Goal: Information Seeking & Learning: Learn about a topic

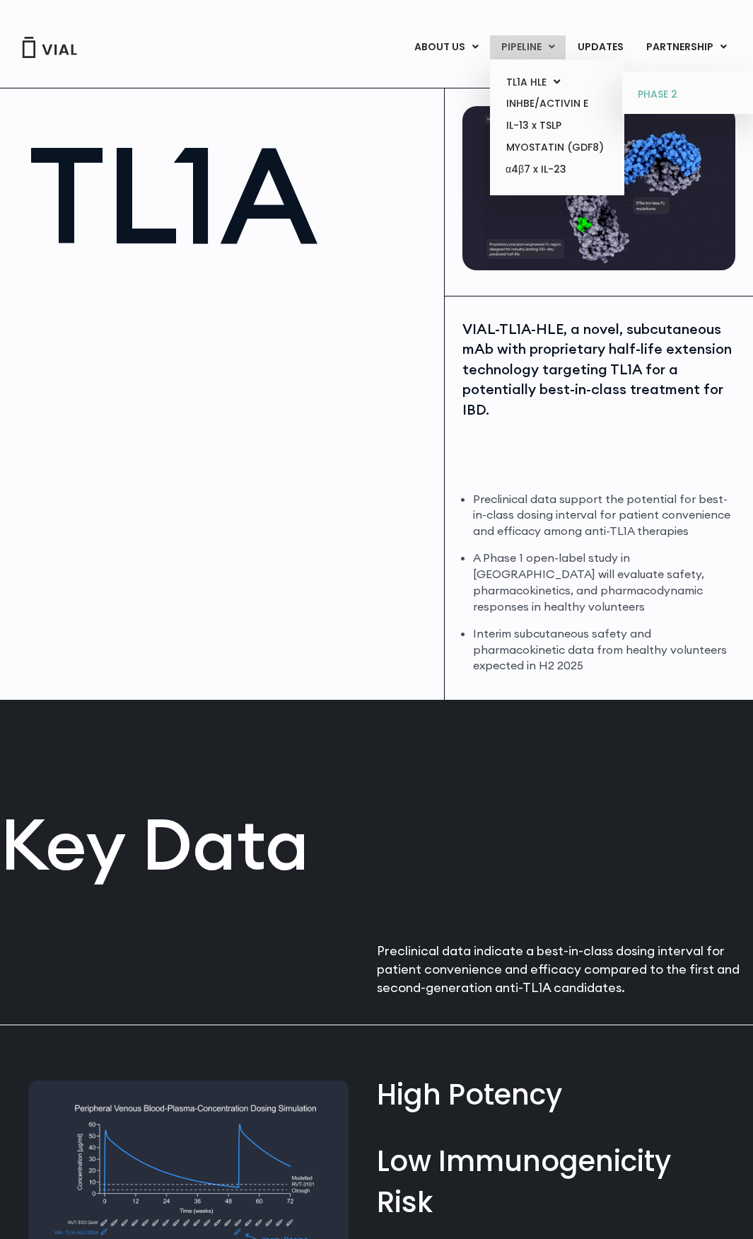
click at [666, 98] on link "PHASE 2" at bounding box center [689, 94] width 124 height 23
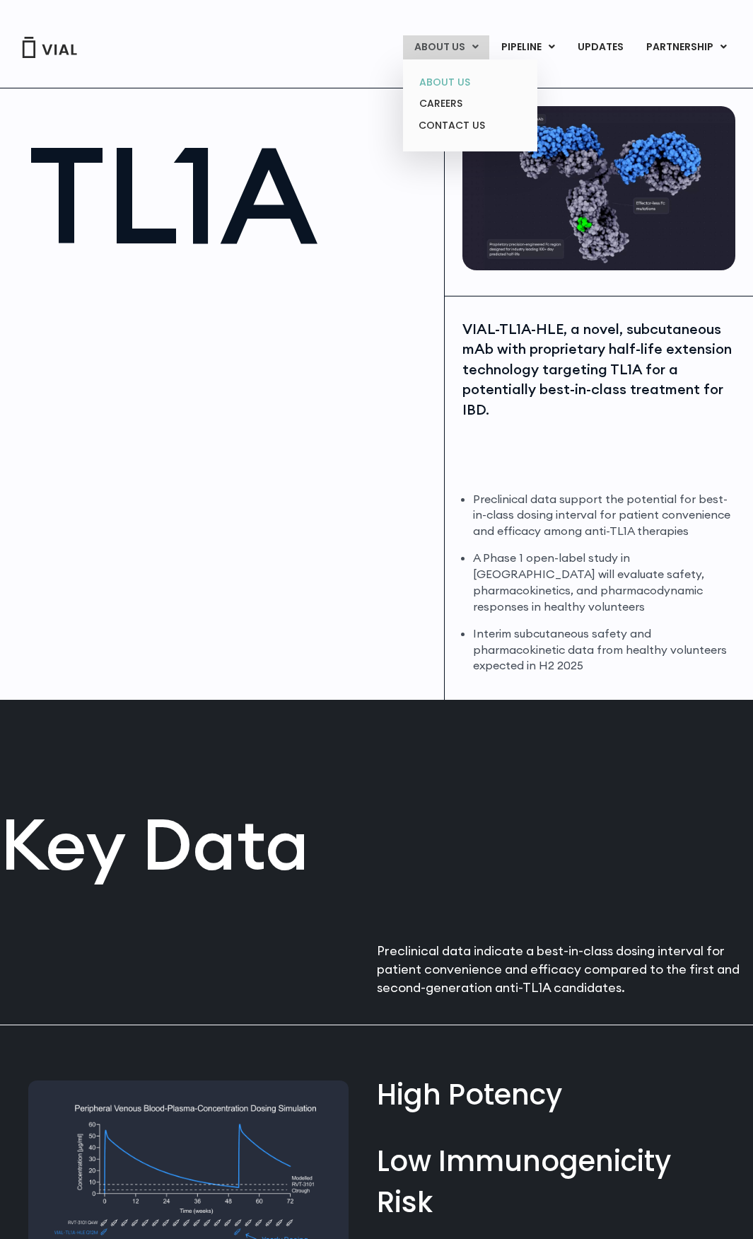
click at [470, 82] on link "ABOUT US" at bounding box center [470, 82] width 124 height 22
click at [451, 83] on link "ABOUT US" at bounding box center [470, 82] width 124 height 22
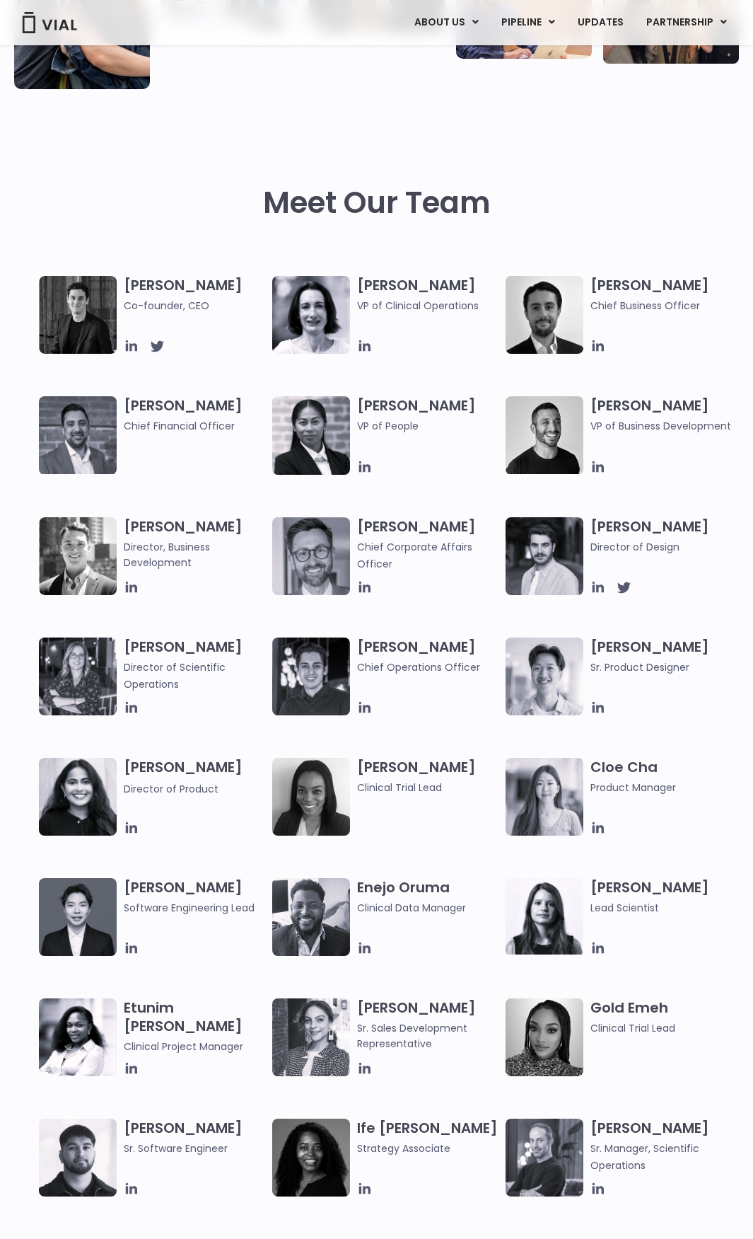
scroll to position [495, 0]
